Goal: Task Accomplishment & Management: Manage account settings

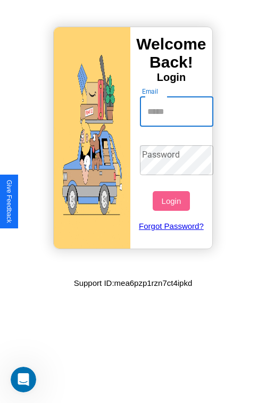
click at [178, 111] on input "Email" at bounding box center [177, 112] width 74 height 30
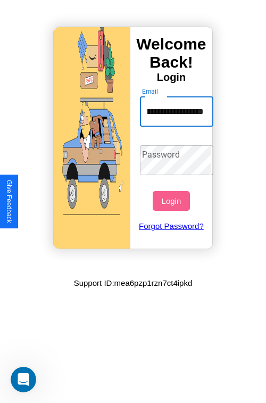
scroll to position [0, 36]
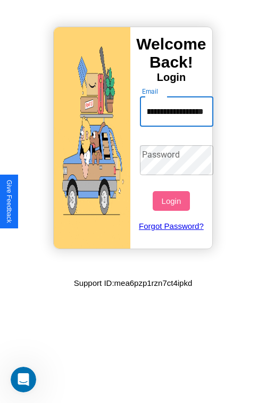
type input "**********"
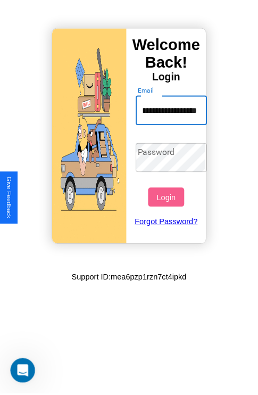
scroll to position [0, 0]
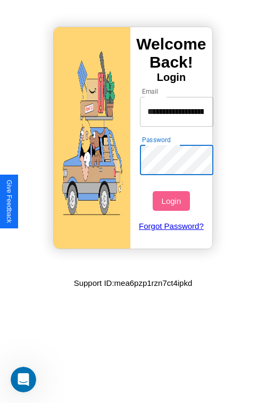
click at [172, 201] on button "Login" at bounding box center [171, 201] width 37 height 20
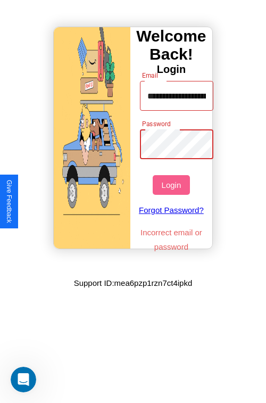
click at [172, 185] on button "Login" at bounding box center [171, 185] width 37 height 20
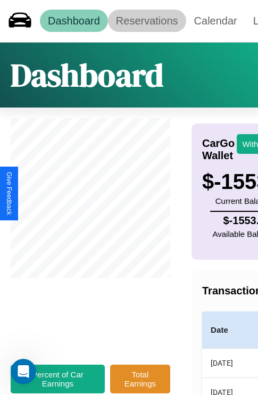
click at [147, 21] on link "Reservations" at bounding box center [147, 21] width 78 height 22
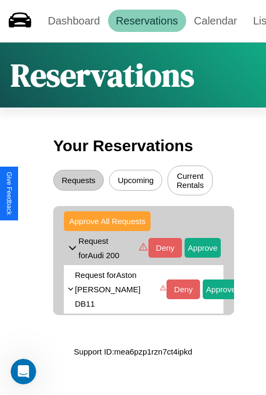
click at [107, 222] on button "Approve All Requests" at bounding box center [107, 221] width 87 height 20
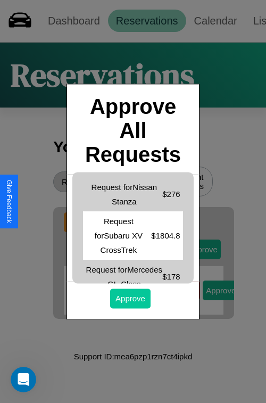
click at [130, 298] on button "Approve" at bounding box center [130, 298] width 40 height 20
